Goal: Information Seeking & Learning: Learn about a topic

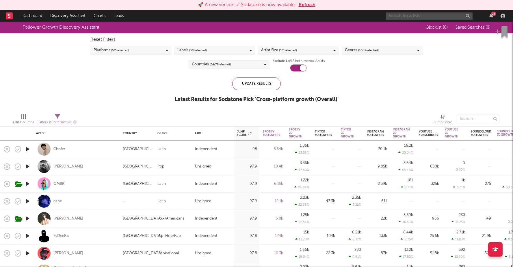
click at [412, 14] on input "text" at bounding box center [429, 15] width 87 height 7
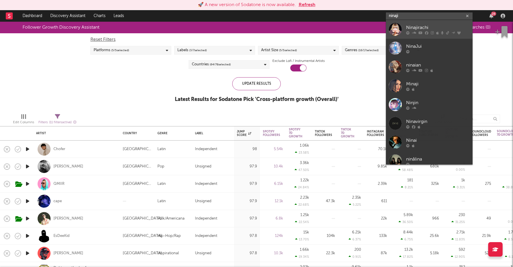
type input "ninaji"
click at [428, 31] on icon at bounding box center [426, 32] width 3 height 3
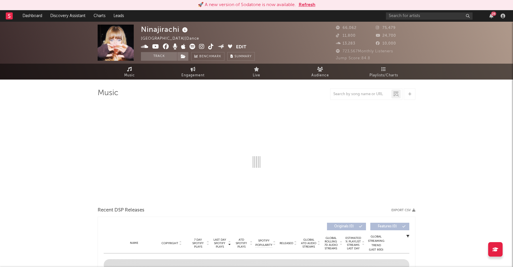
select select "6m"
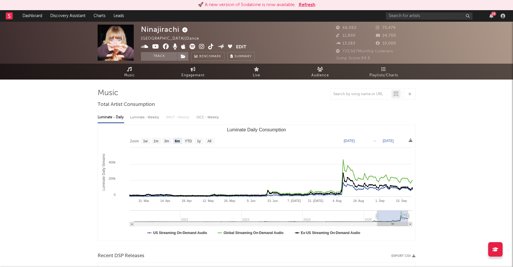
click at [311, 3] on button "Refresh" at bounding box center [307, 4] width 17 height 7
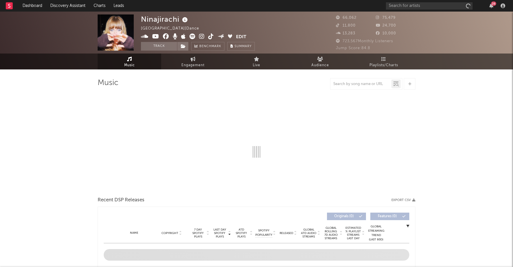
select select "6m"
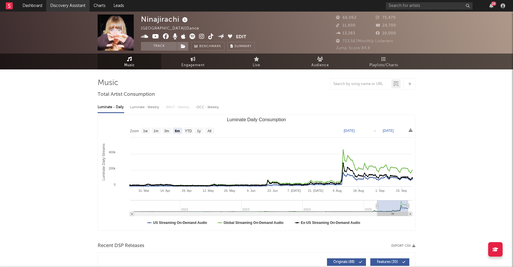
click at [59, 4] on link "Discovery Assistant" at bounding box center [67, 6] width 43 height 12
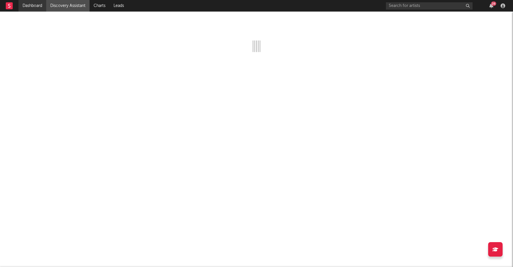
click at [34, 4] on link "Dashboard" at bounding box center [32, 6] width 28 height 12
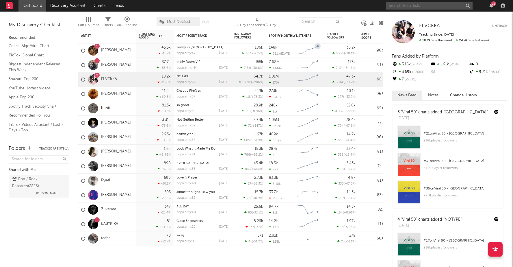
click at [416, 4] on input "text" at bounding box center [429, 5] width 87 height 7
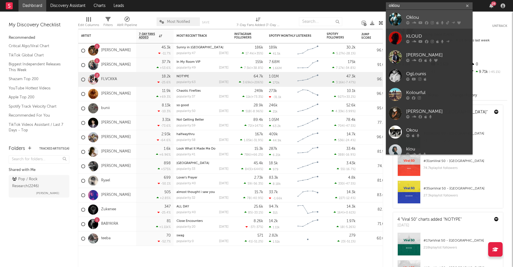
type input "oklou"
click at [401, 19] on div at bounding box center [395, 19] width 13 height 13
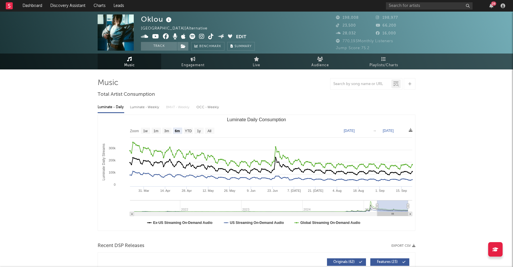
select select "6m"
click at [165, 46] on button "Track" at bounding box center [159, 46] width 36 height 9
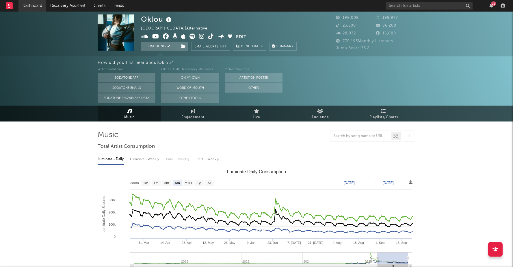
click at [35, 3] on link "Dashboard" at bounding box center [32, 6] width 28 height 12
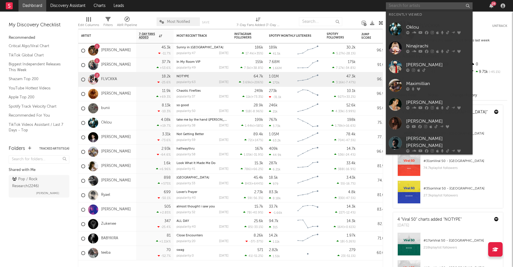
click at [416, 5] on input "text" at bounding box center [429, 5] width 87 height 7
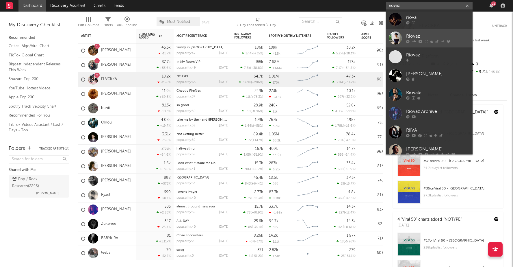
type input "riovaz"
click at [429, 36] on div "Riovaz" at bounding box center [438, 36] width 64 height 7
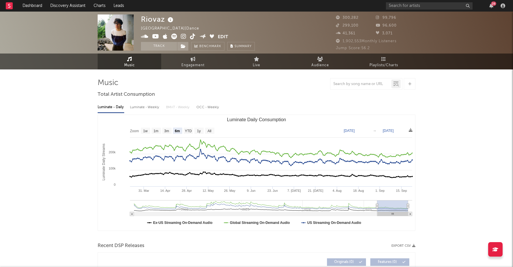
select select "6m"
click at [161, 45] on button "Track" at bounding box center [159, 46] width 36 height 9
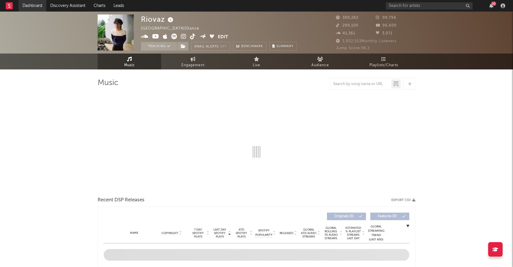
click at [31, 3] on link "Dashboard" at bounding box center [32, 6] width 28 height 12
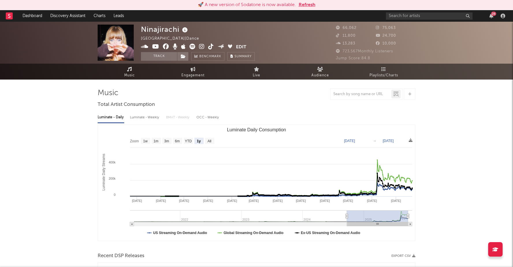
select select "1y"
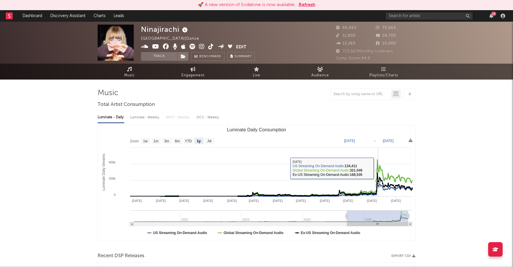
click at [378, 162] on icon "Luminate Daily Consumption" at bounding box center [268, 178] width 288 height 36
